Goal: Check status: Check status

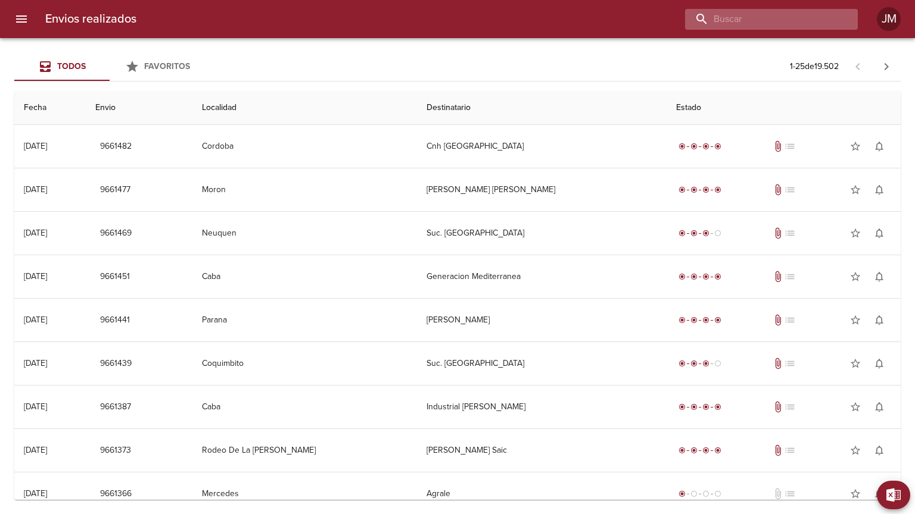
click at [776, 29] on input "buscar" at bounding box center [761, 19] width 152 height 21
type input "tgs"
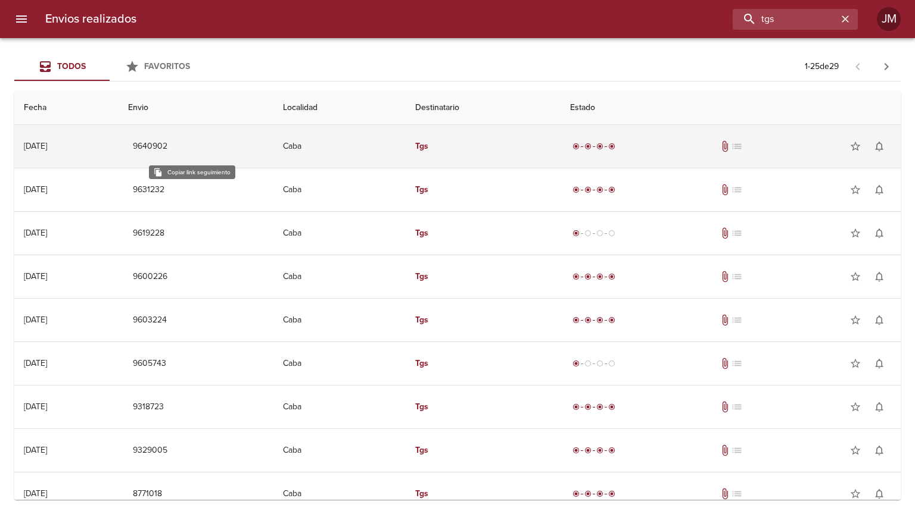
click at [167, 141] on span "9640902" at bounding box center [150, 146] width 35 height 15
click at [395, 150] on td "Caba" at bounding box center [339, 146] width 132 height 43
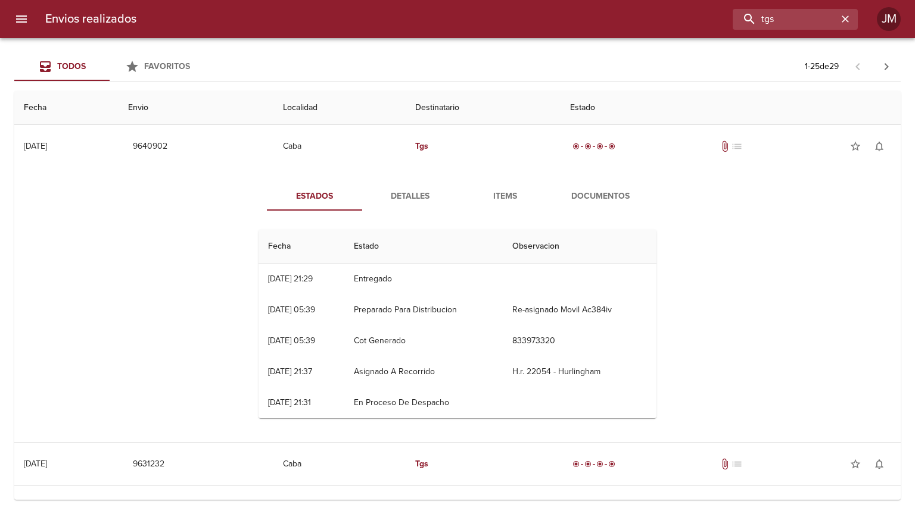
click at [579, 189] on span "Documentos" at bounding box center [600, 196] width 81 height 15
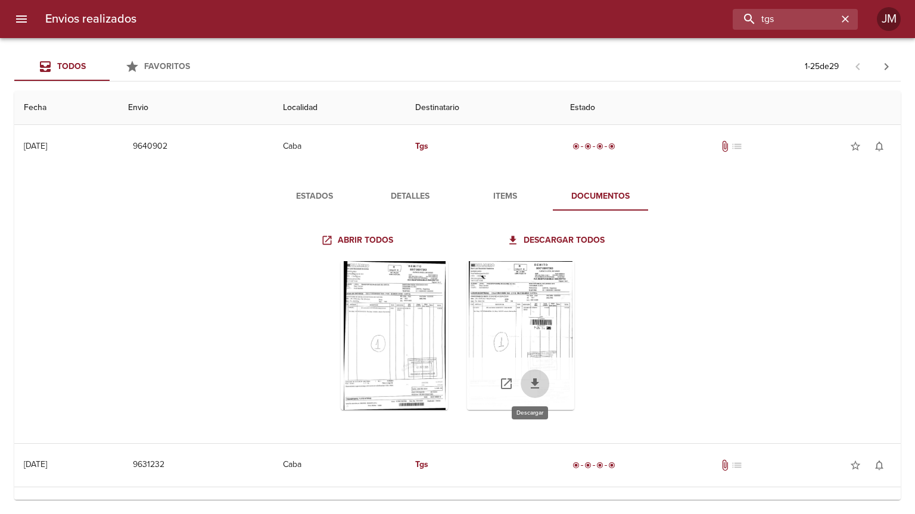
click at [536, 380] on icon "Tabla de envíos del cliente" at bounding box center [535, 384] width 14 height 14
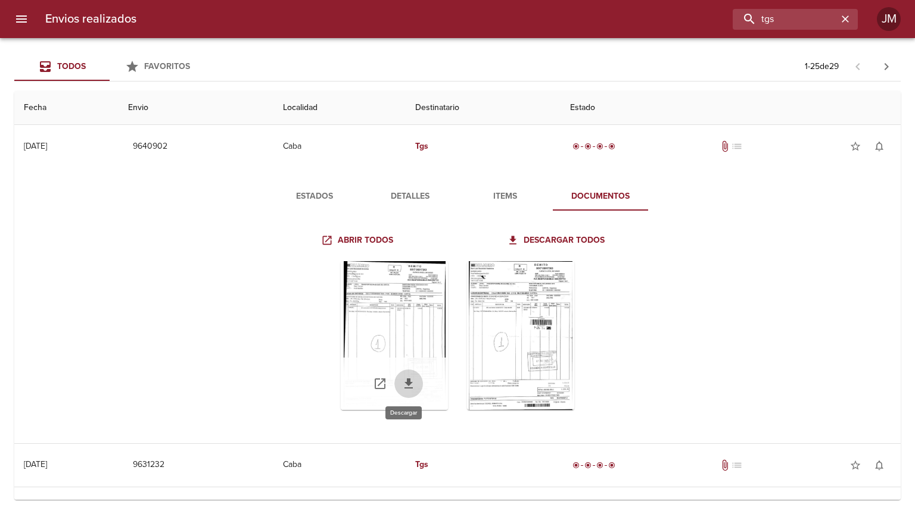
click at [408, 387] on icon "Tabla de envíos del cliente" at bounding box center [408, 384] width 14 height 14
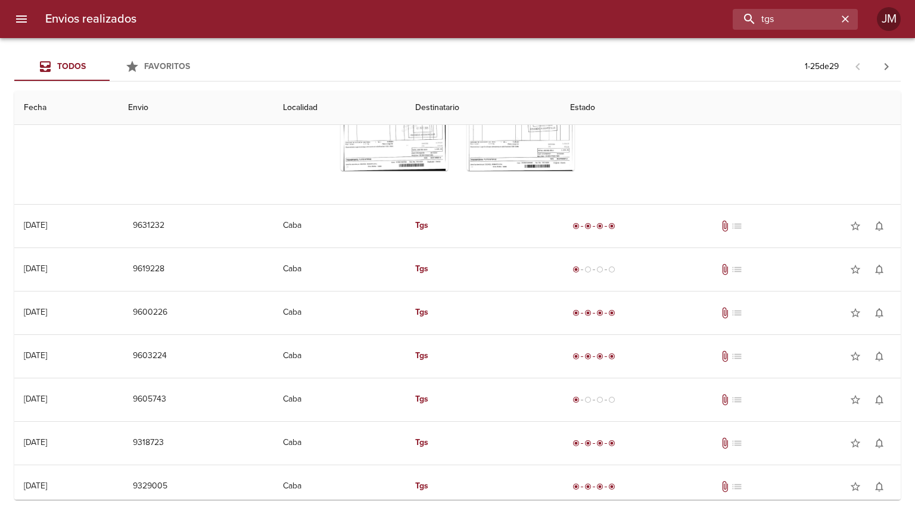
scroll to position [247, 0]
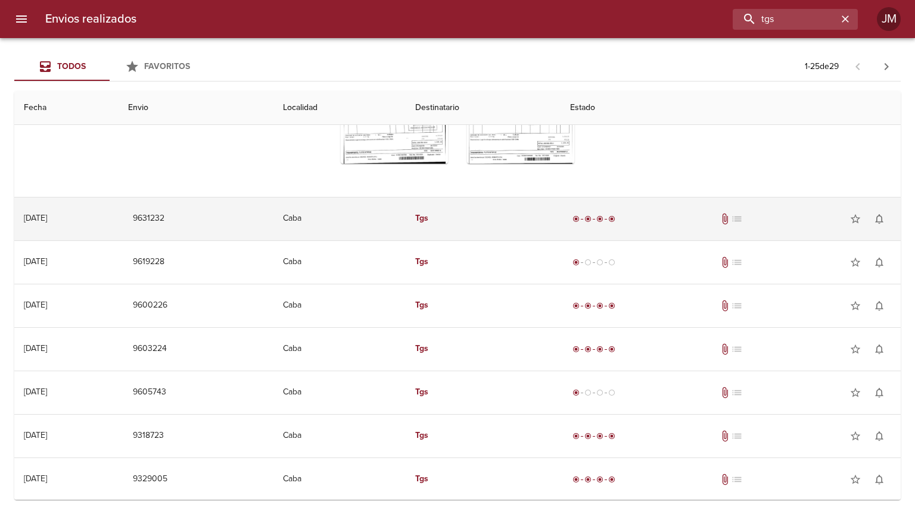
click at [435, 215] on td "Tgs" at bounding box center [482, 219] width 155 height 43
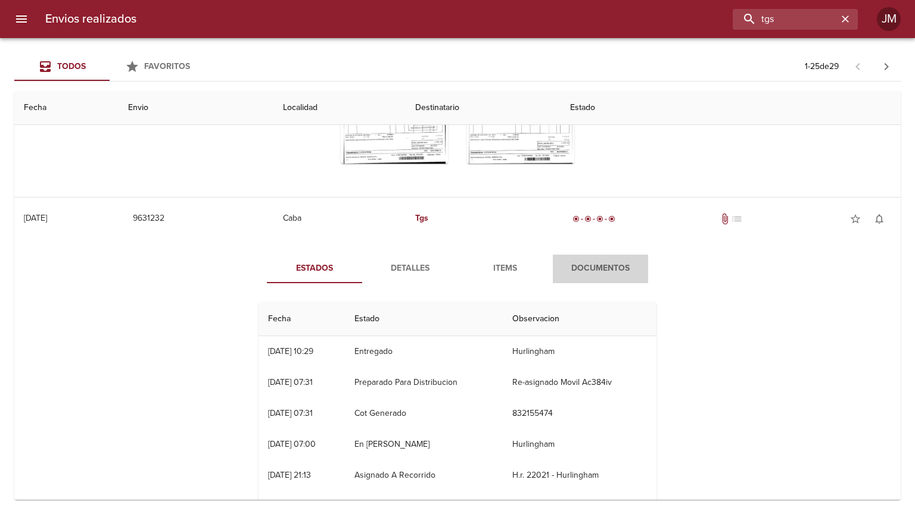
click at [594, 267] on span "Documentos" at bounding box center [600, 268] width 81 height 15
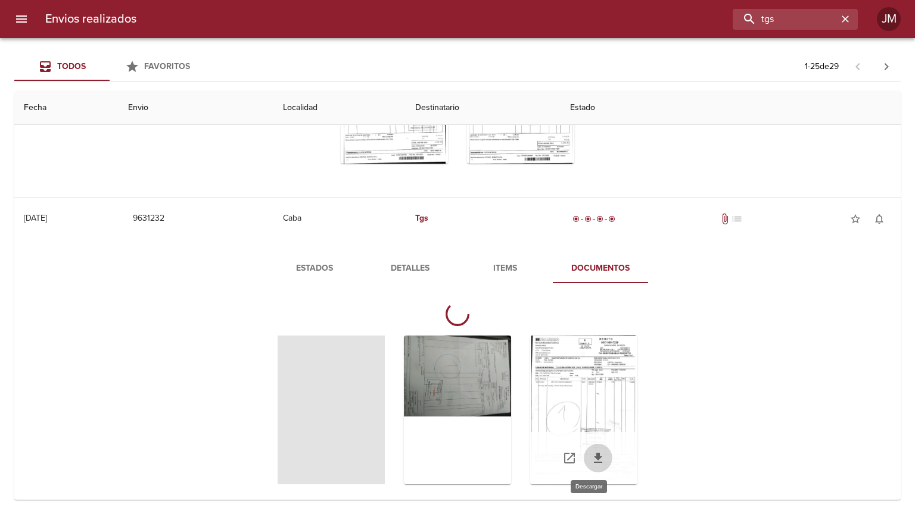
click at [591, 453] on icon "Tabla de envíos del cliente" at bounding box center [598, 458] width 14 height 14
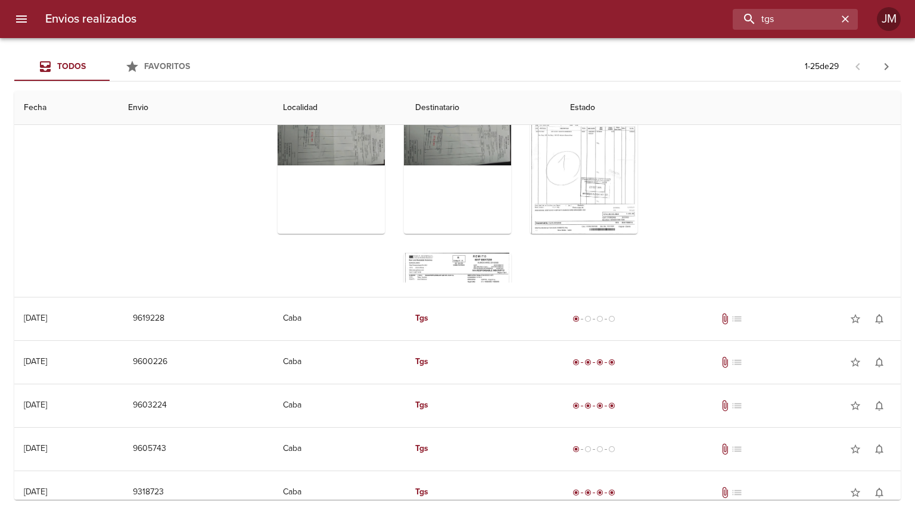
scroll to position [535, 0]
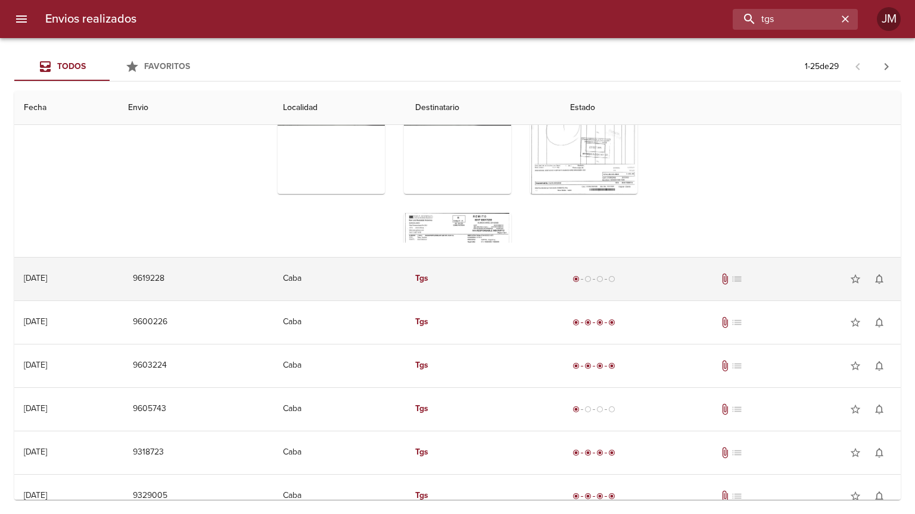
click at [433, 288] on td "Tgs" at bounding box center [482, 279] width 155 height 43
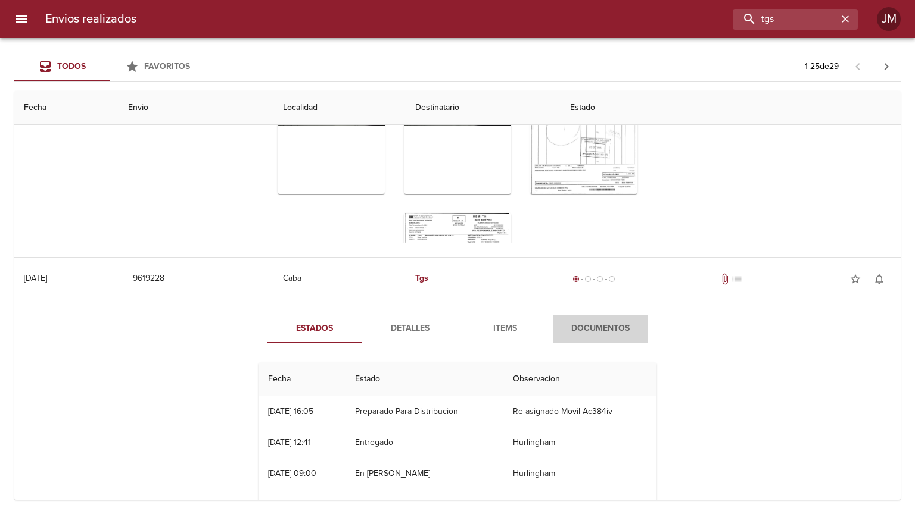
click at [579, 336] on button "Documentos" at bounding box center [600, 329] width 95 height 29
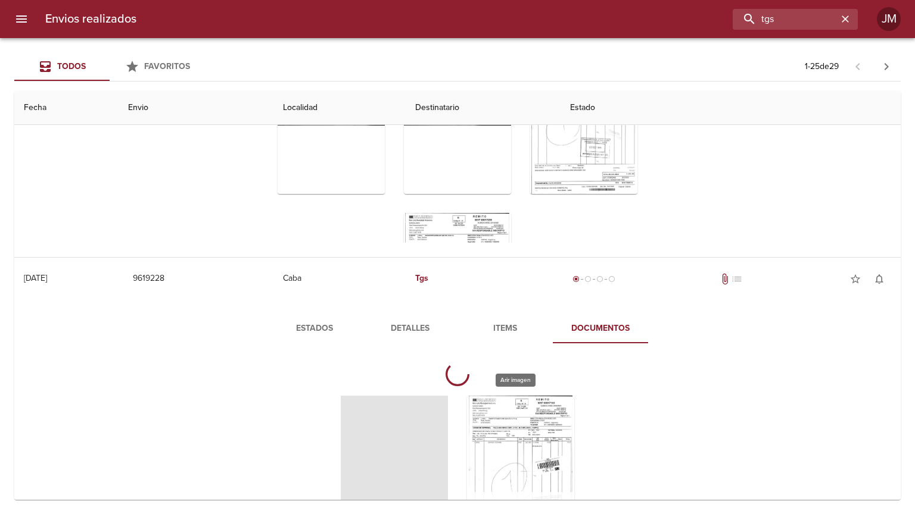
click at [527, 437] on div "Tabla de envíos del cliente" at bounding box center [520, 470] width 107 height 149
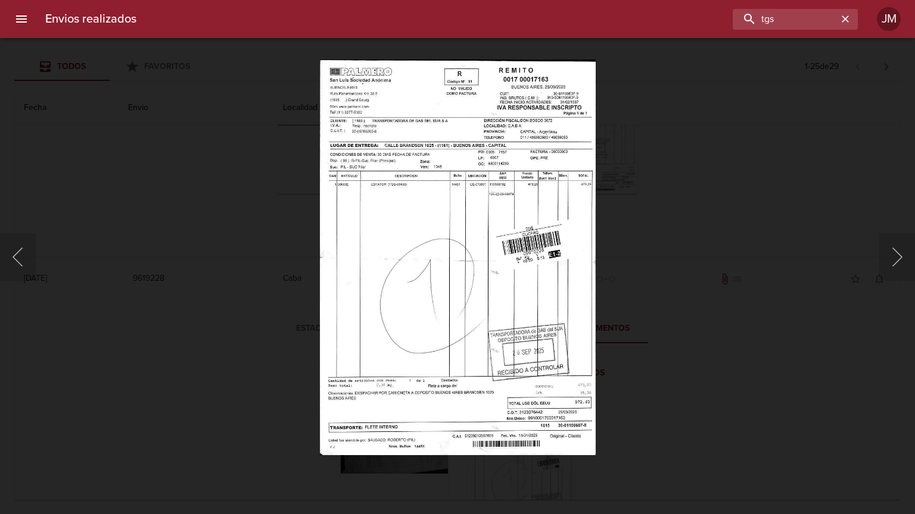
click at [754, 173] on div "Lightbox" at bounding box center [457, 257] width 915 height 514
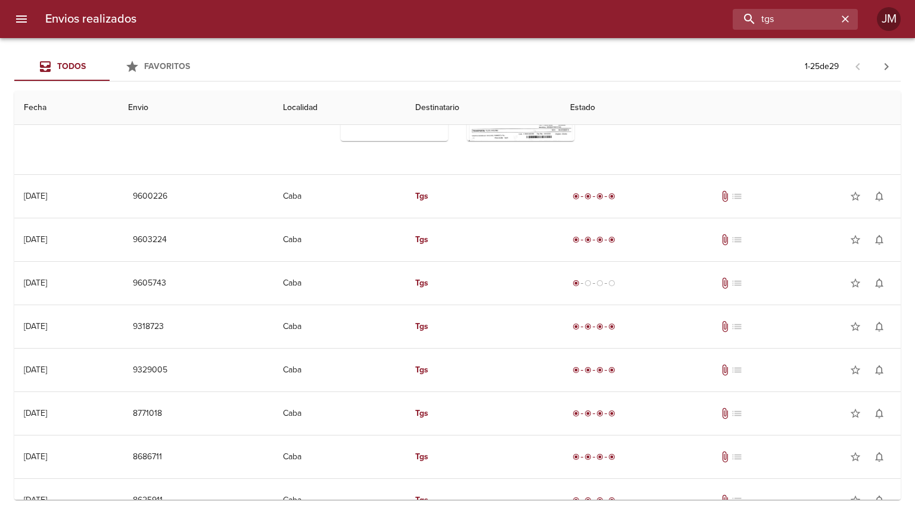
scroll to position [961, 0]
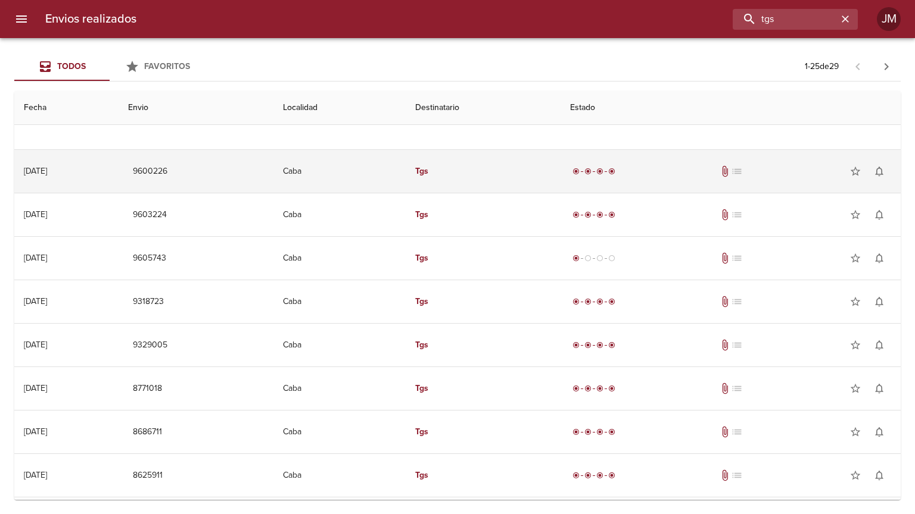
click at [390, 176] on td "Caba" at bounding box center [339, 171] width 132 height 43
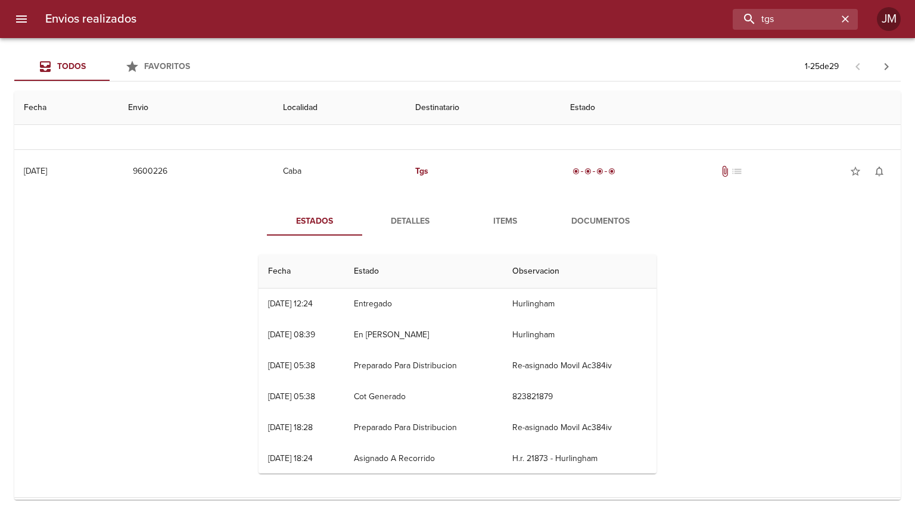
click at [589, 227] on span "Documentos" at bounding box center [600, 221] width 81 height 15
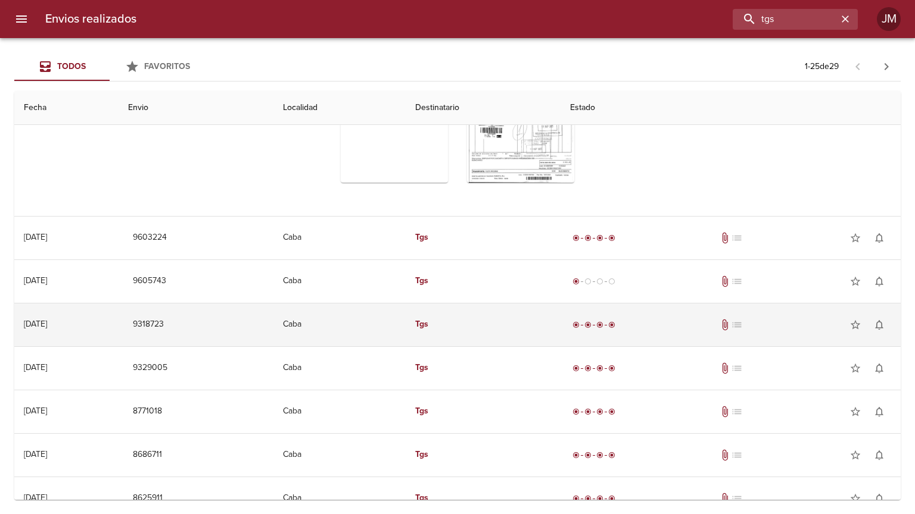
scroll to position [1219, 0]
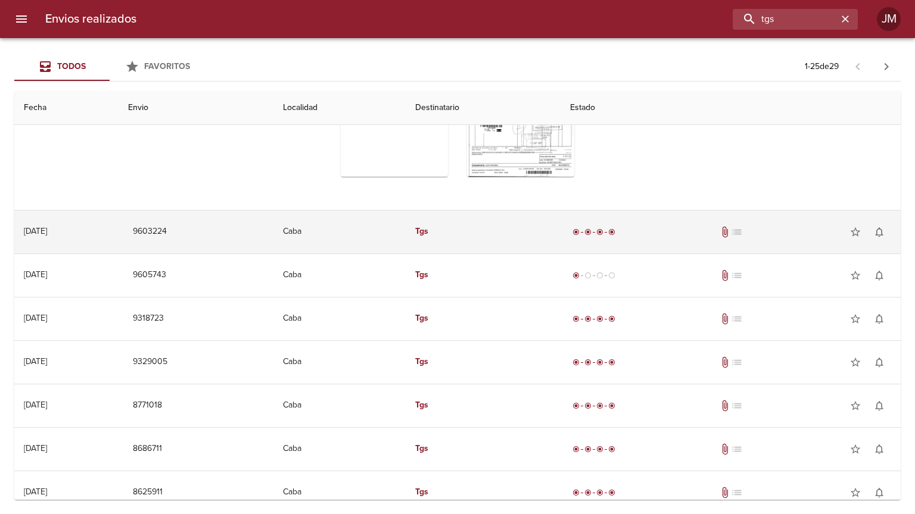
click at [401, 233] on td "Caba" at bounding box center [339, 232] width 132 height 43
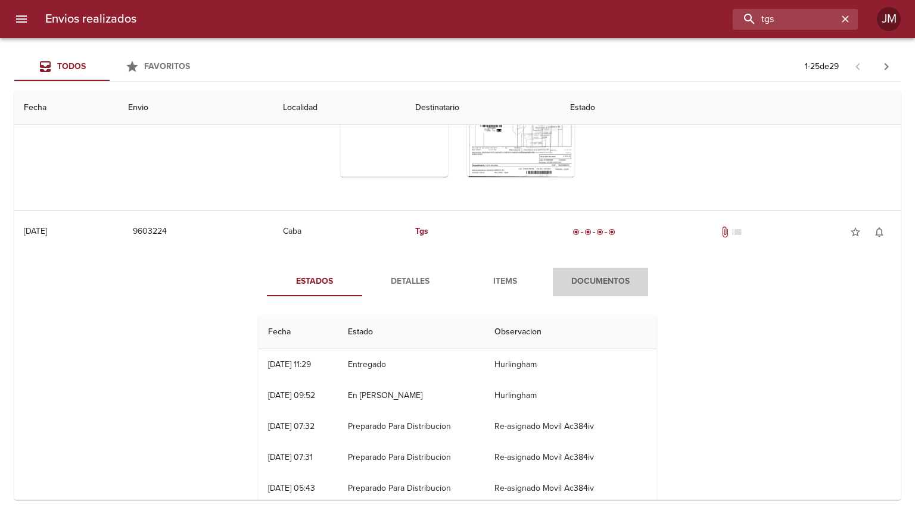
click at [610, 282] on span "Documentos" at bounding box center [600, 281] width 81 height 15
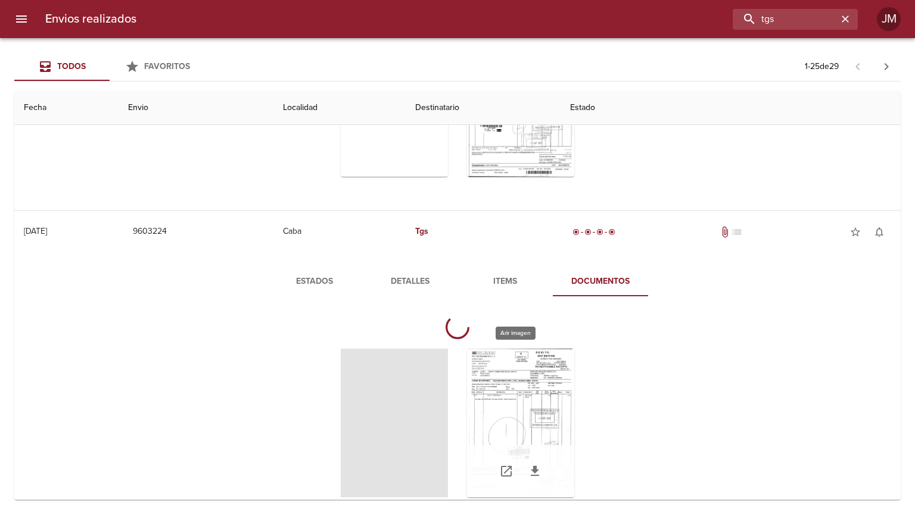
click at [503, 395] on div "Tabla de envíos del cliente" at bounding box center [520, 423] width 107 height 149
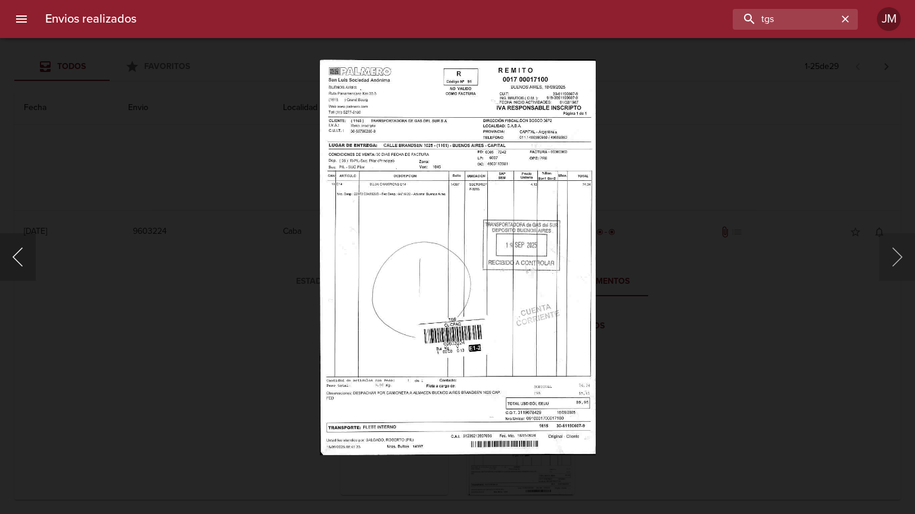
click at [27, 255] on button "Anterior" at bounding box center [18, 257] width 36 height 48
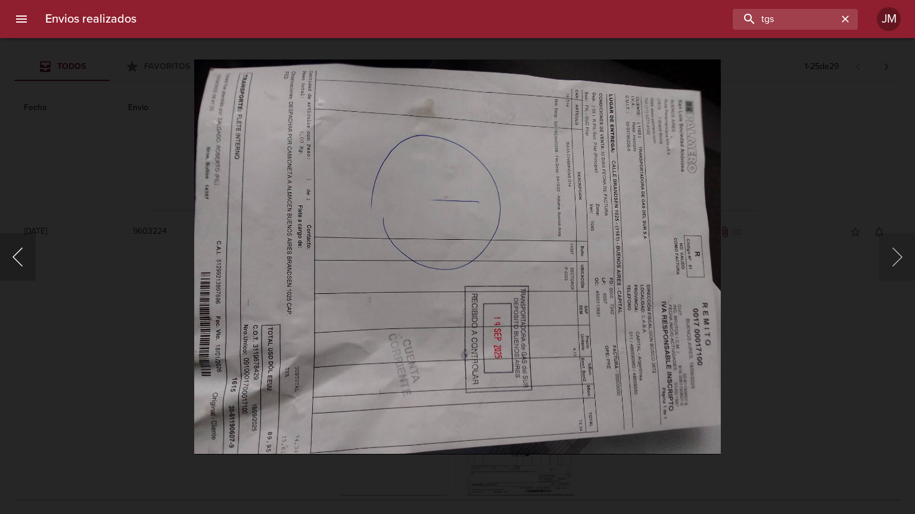
click at [27, 255] on button "Anterior" at bounding box center [18, 257] width 36 height 48
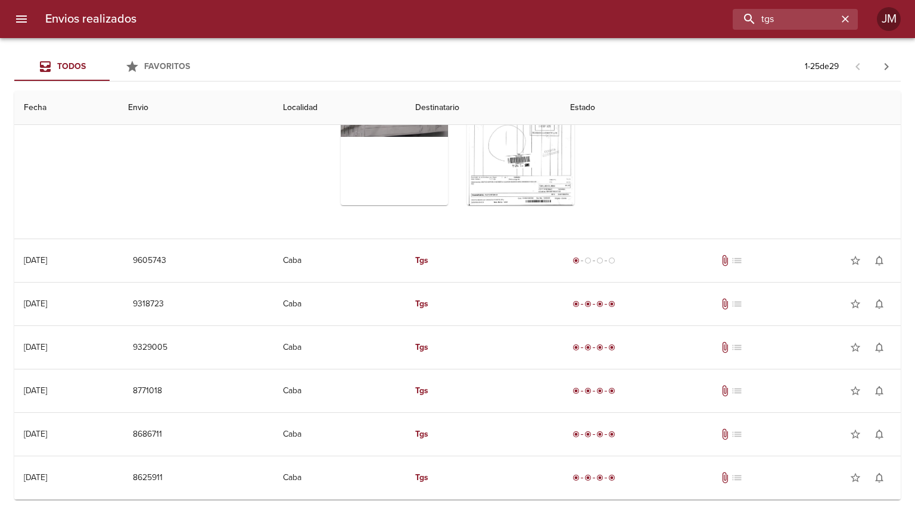
scroll to position [1522, 0]
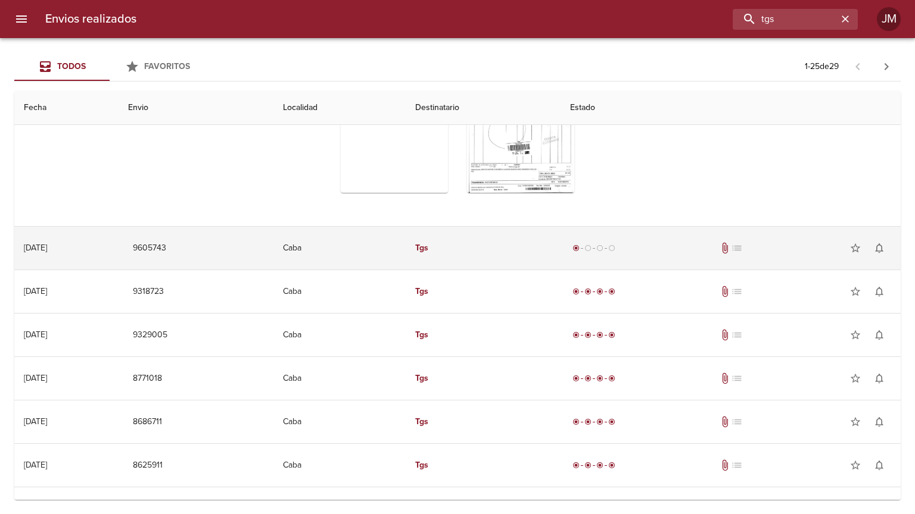
click at [373, 246] on td "Caba" at bounding box center [339, 248] width 132 height 43
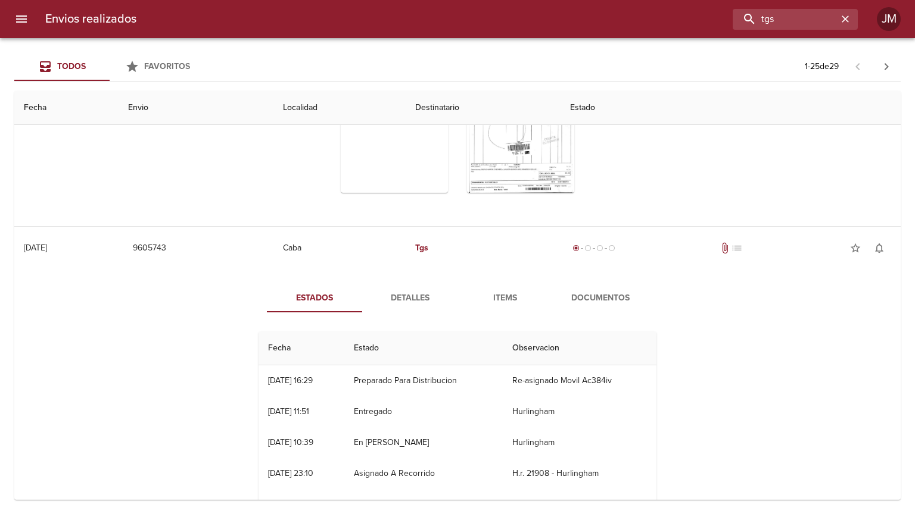
click at [603, 299] on span "Documentos" at bounding box center [600, 298] width 81 height 15
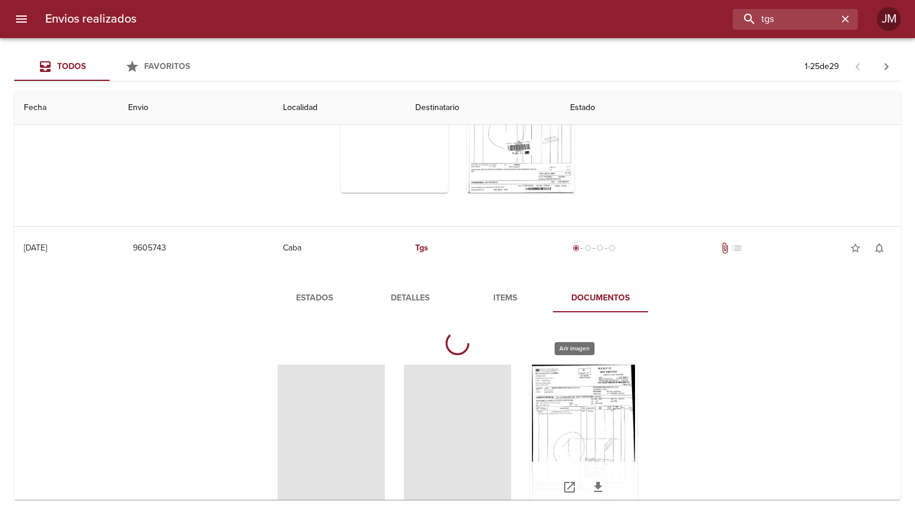
click at [574, 386] on div "Tabla de envíos del cliente" at bounding box center [583, 439] width 107 height 149
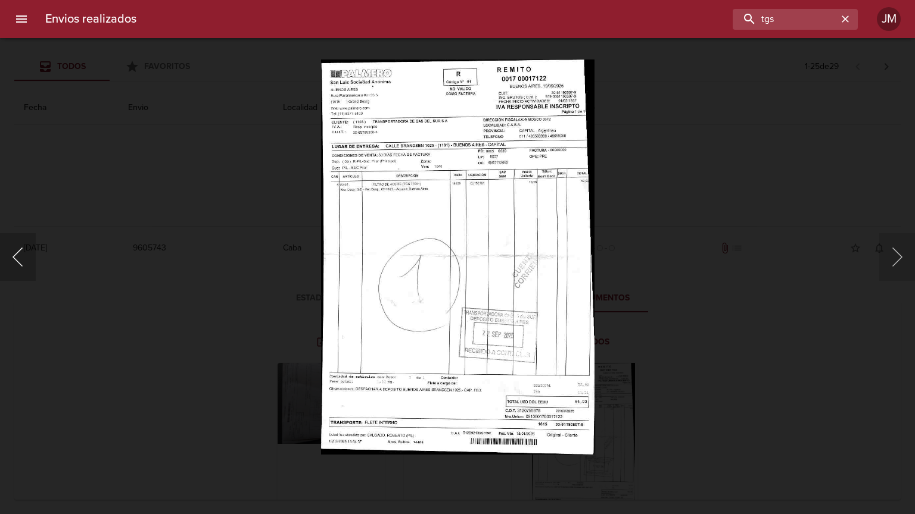
click at [24, 261] on button "Anterior" at bounding box center [18, 257] width 36 height 48
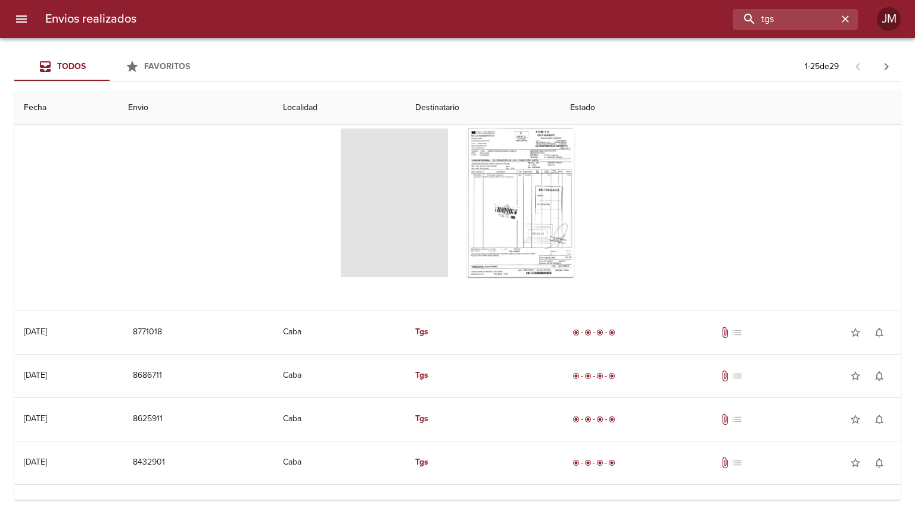
scroll to position [2401, 0]
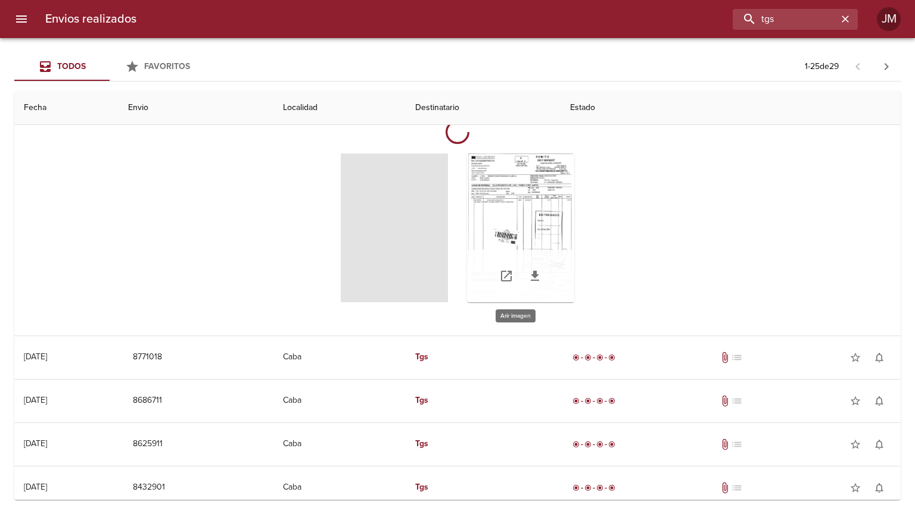
click at [493, 209] on div "Tabla de envíos del cliente" at bounding box center [520, 228] width 107 height 149
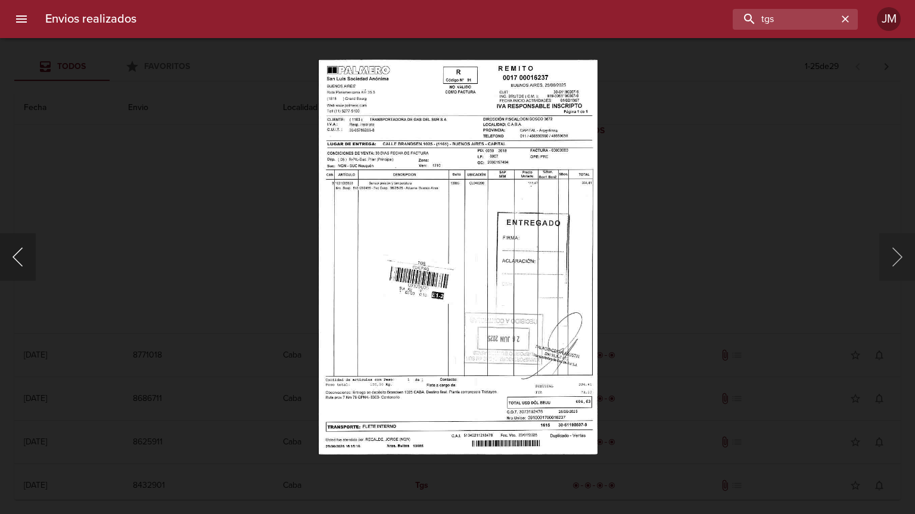
click at [21, 266] on button "Anterior" at bounding box center [18, 257] width 36 height 48
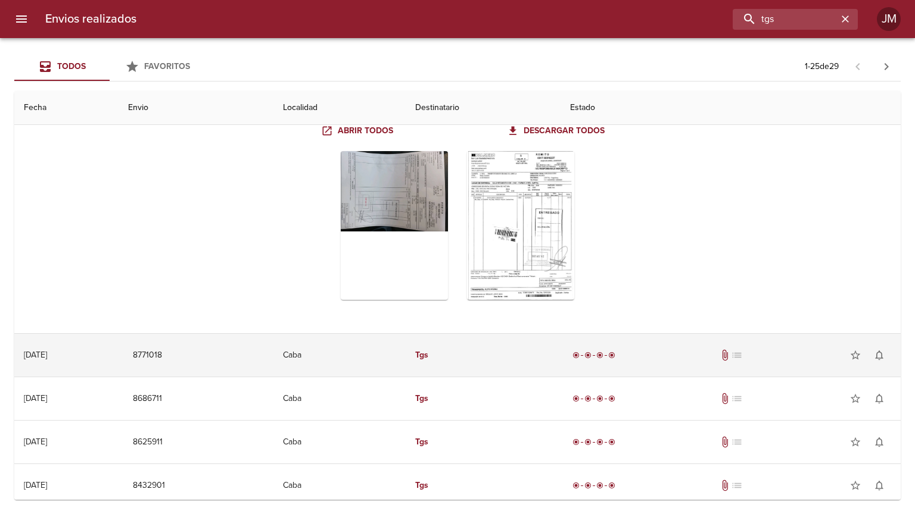
click at [541, 351] on td "Tgs" at bounding box center [482, 355] width 155 height 43
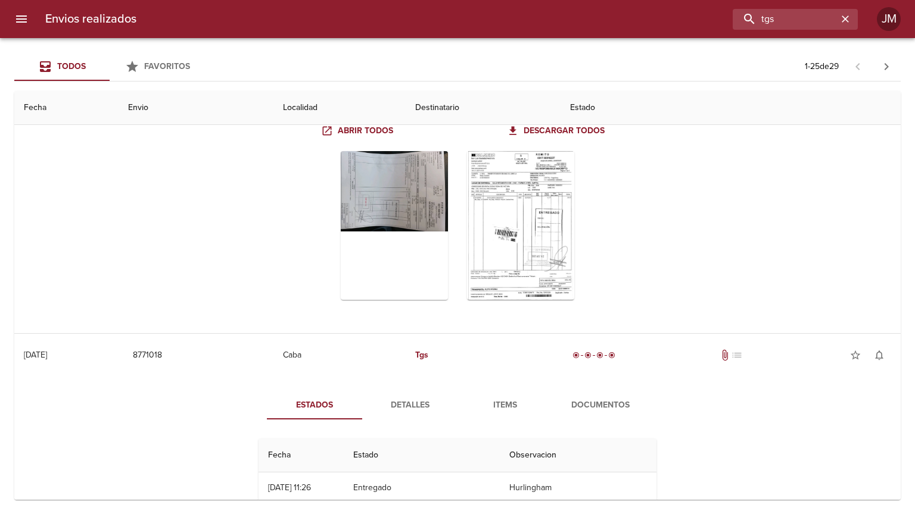
click at [605, 407] on span "Documentos" at bounding box center [600, 405] width 81 height 15
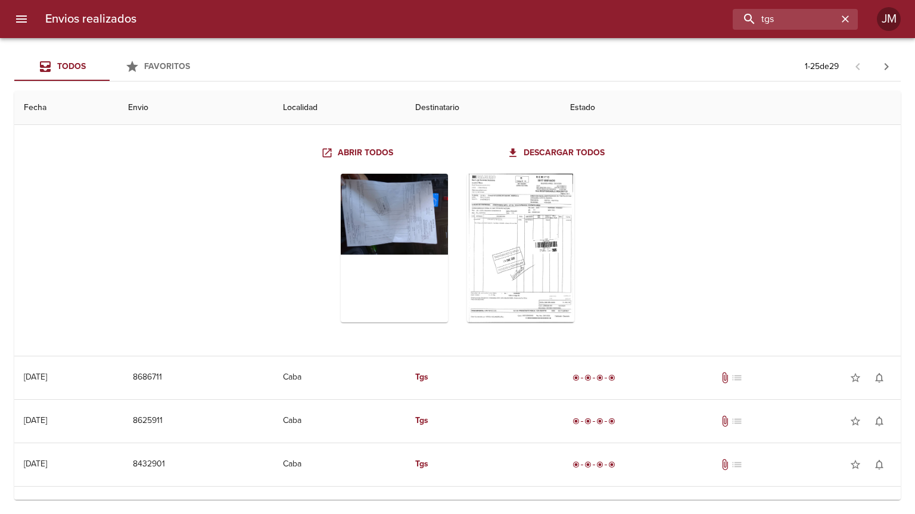
scroll to position [2702, 0]
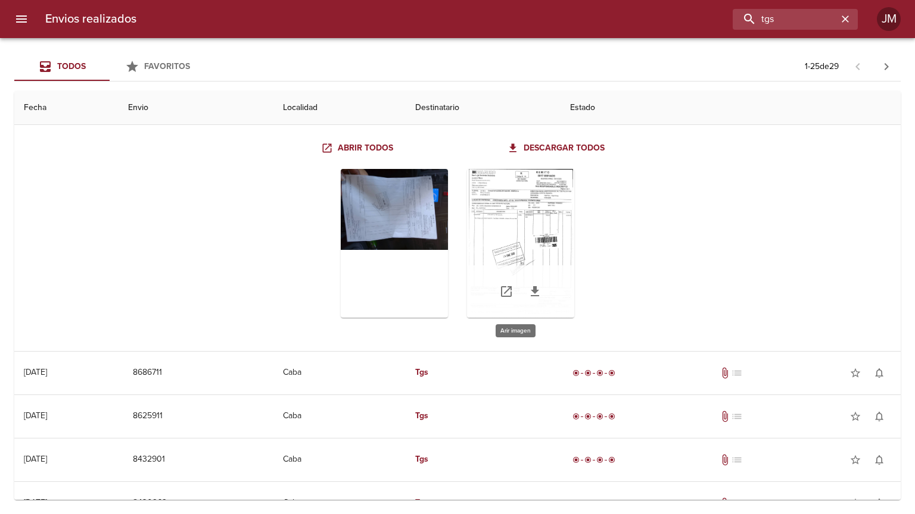
click at [481, 221] on div "Tabla de envíos del cliente" at bounding box center [520, 243] width 107 height 149
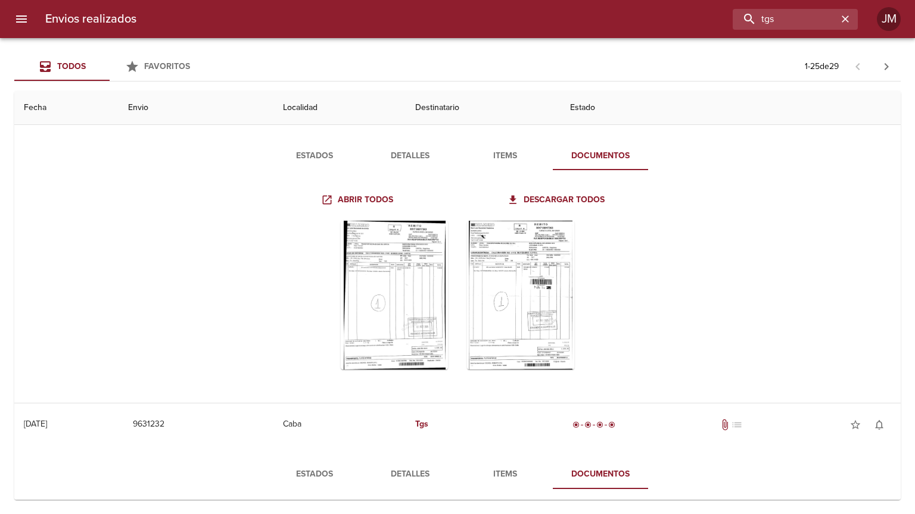
scroll to position [0, 0]
